Goal: Information Seeking & Learning: Learn about a topic

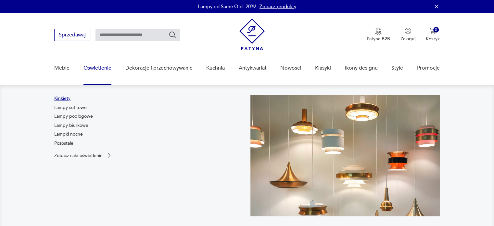
click at [63, 99] on link "Kinkiety" at bounding box center [62, 98] width 16 height 7
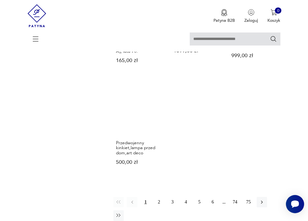
scroll to position [725, 0]
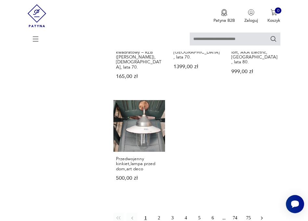
click at [263, 215] on icon "button" at bounding box center [262, 218] width 6 height 6
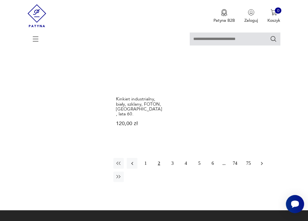
scroll to position [755, 0]
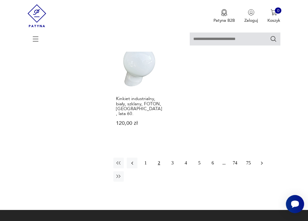
click at [262, 160] on icon "button" at bounding box center [262, 163] width 6 height 6
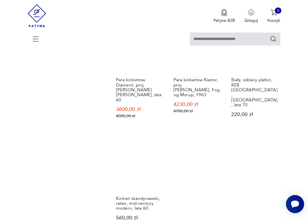
scroll to position [755, 0]
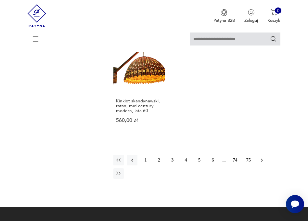
click at [264, 157] on icon "button" at bounding box center [262, 160] width 6 height 6
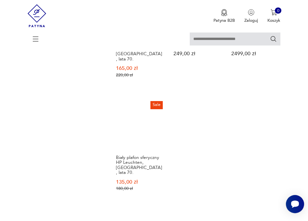
scroll to position [755, 0]
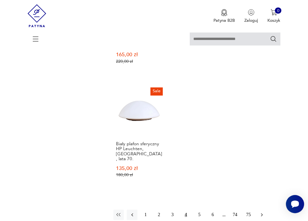
click at [262, 213] on icon "button" at bounding box center [262, 214] width 2 height 3
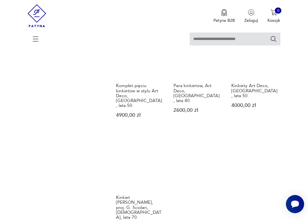
scroll to position [787, 0]
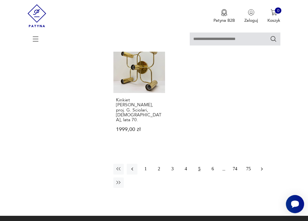
click at [265, 166] on icon "button" at bounding box center [262, 169] width 6 height 6
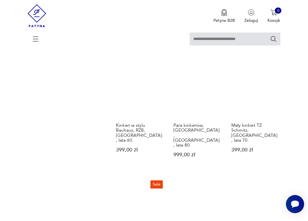
scroll to position [722, 0]
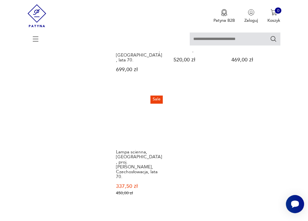
scroll to position [787, 0]
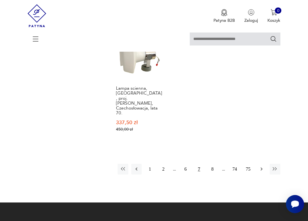
click at [263, 166] on icon "button" at bounding box center [262, 169] width 6 height 6
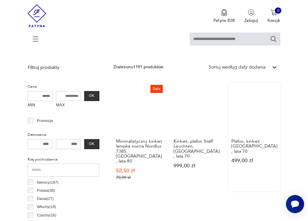
scroll to position [267, 0]
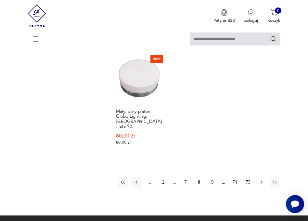
click at [263, 179] on icon "button" at bounding box center [262, 182] width 6 height 6
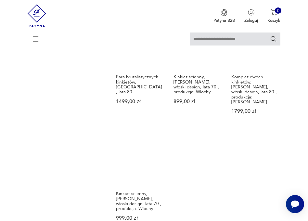
scroll to position [722, 0]
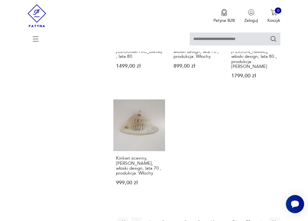
click at [263, 219] on icon "button" at bounding box center [262, 222] width 6 height 6
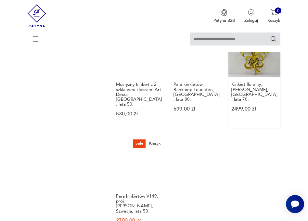
scroll to position [755, 0]
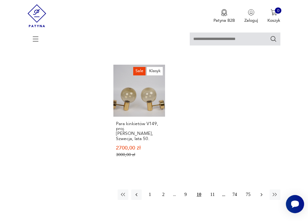
click at [261, 192] on icon "button" at bounding box center [262, 195] width 6 height 6
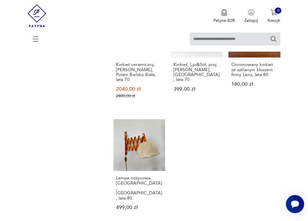
scroll to position [755, 0]
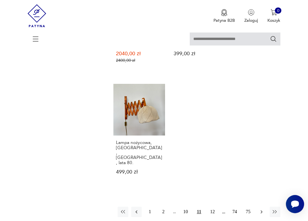
click at [263, 209] on icon "button" at bounding box center [262, 212] width 6 height 6
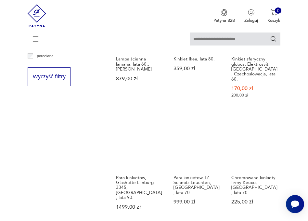
scroll to position [690, 0]
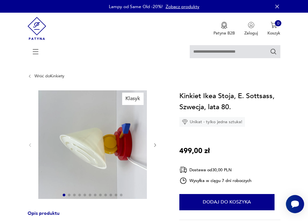
click at [157, 145] on icon "button" at bounding box center [155, 145] width 5 height 5
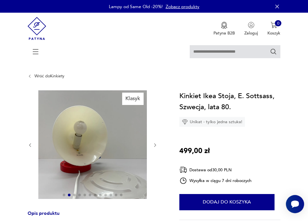
click at [156, 145] on icon "button" at bounding box center [155, 145] width 5 height 5
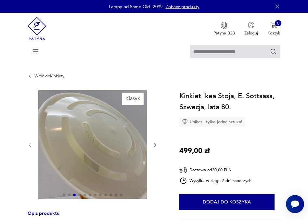
click at [156, 145] on icon "button" at bounding box center [155, 145] width 5 height 5
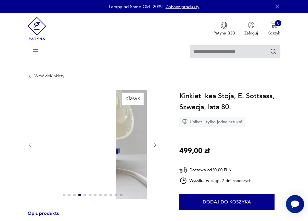
click at [156, 145] on icon "button" at bounding box center [155, 145] width 5 height 5
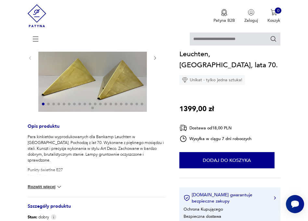
scroll to position [33, 0]
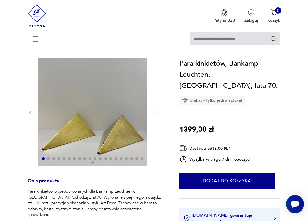
click at [152, 114] on div at bounding box center [93, 113] width 130 height 110
click at [155, 113] on icon "button" at bounding box center [155, 112] width 2 height 3
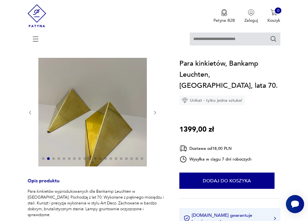
click at [155, 113] on icon "button" at bounding box center [155, 112] width 2 height 3
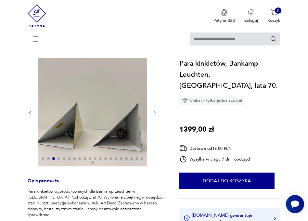
click at [155, 113] on icon "button" at bounding box center [155, 112] width 2 height 3
